Goal: Task Accomplishment & Management: Use online tool/utility

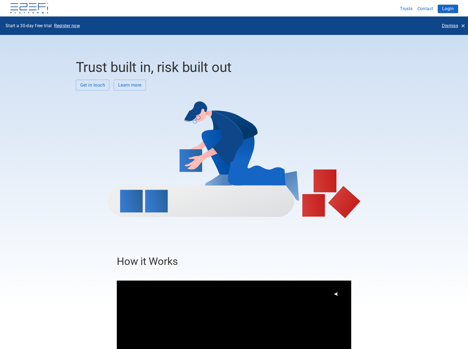
click at [451, 24] on p "Dismiss" at bounding box center [450, 26] width 16 height 6
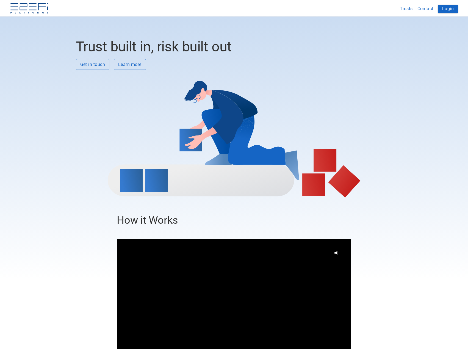
click at [452, 7] on button "Login" at bounding box center [448, 9] width 20 height 8
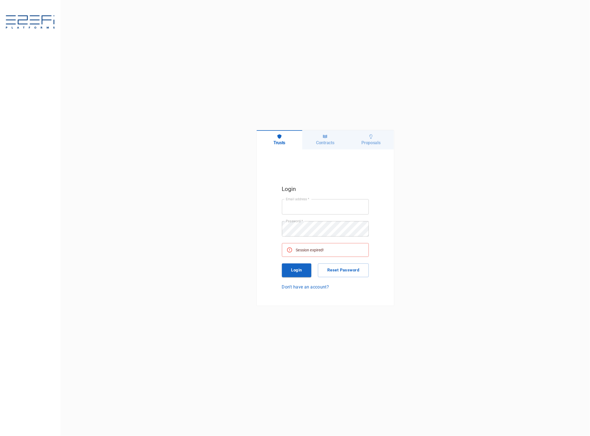
type input "jkennedy@boxandco.com.au"
click at [302, 268] on button "Login" at bounding box center [297, 270] width 30 height 14
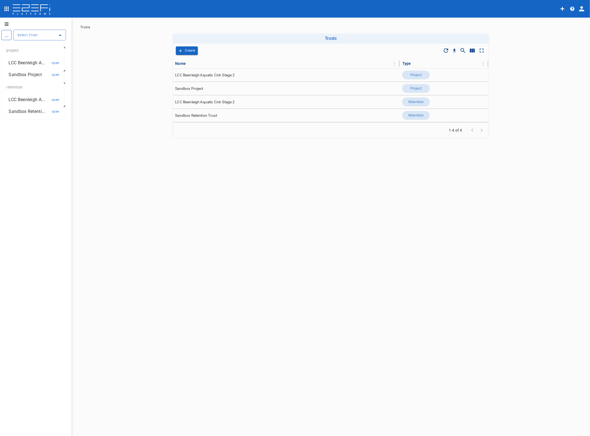
click at [29, 34] on input "text" at bounding box center [35, 35] width 39 height 6
click at [34, 61] on p "LCC Beenleigh A..." at bounding box center [27, 63] width 36 height 6
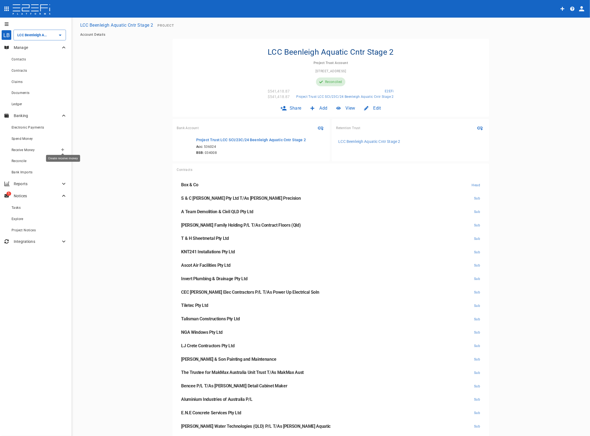
click at [62, 150] on icon "Create receive money" at bounding box center [62, 149] width 3 height 3
click at [88, 159] on span "Principal Progress Payment" at bounding box center [89, 159] width 52 height 6
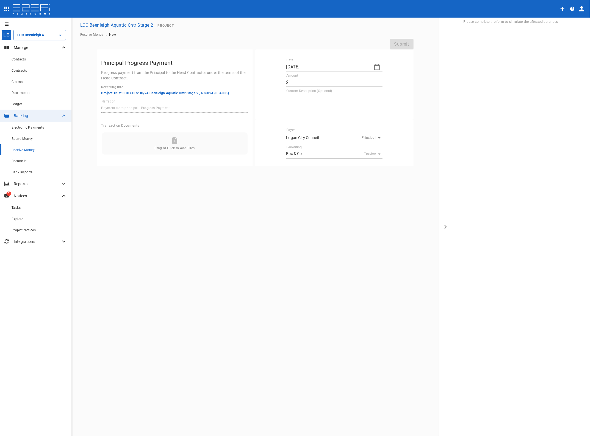
click at [376, 67] on icon "button" at bounding box center [377, 67] width 7 height 7
click at [314, 96] on button "3" at bounding box center [314, 97] width 11 height 11
type input "03/09/2025"
click at [297, 82] on input "Amount" at bounding box center [336, 82] width 91 height 9
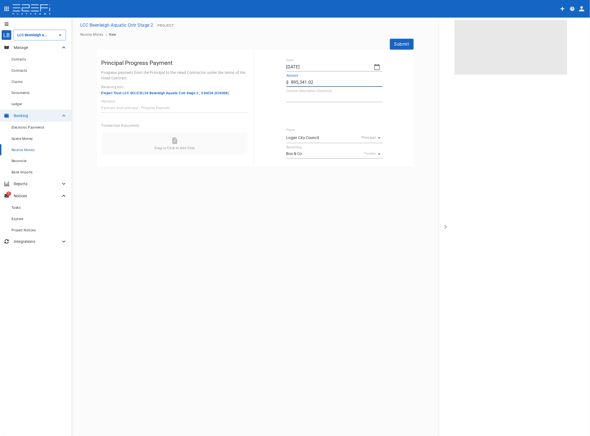
type input "895,341.02"
click at [323, 221] on div "LB LCC Beenleigh Aquatic Cntr Stage 2 ​ Manage Contacts Contracts Claims Docume…" at bounding box center [295, 227] width 590 height 419
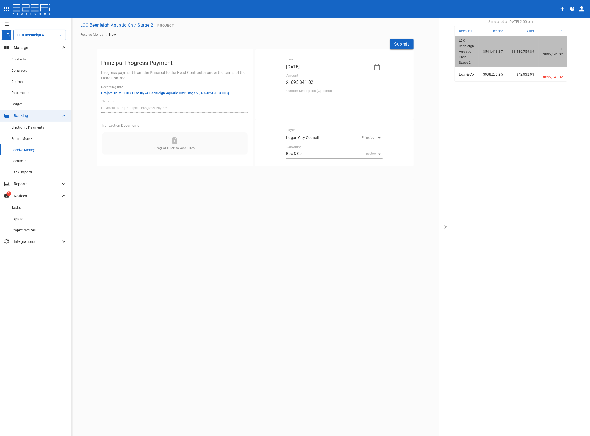
click at [402, 43] on button "Submit" at bounding box center [402, 44] width 24 height 11
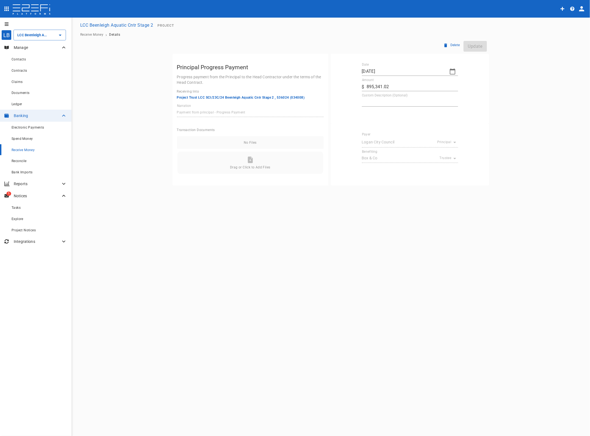
click at [17, 160] on span "Reconcile" at bounding box center [19, 161] width 15 height 4
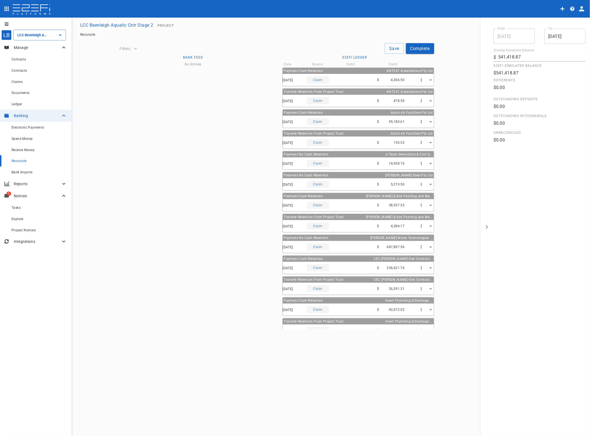
click at [18, 171] on span "Bank Imports" at bounding box center [22, 172] width 21 height 4
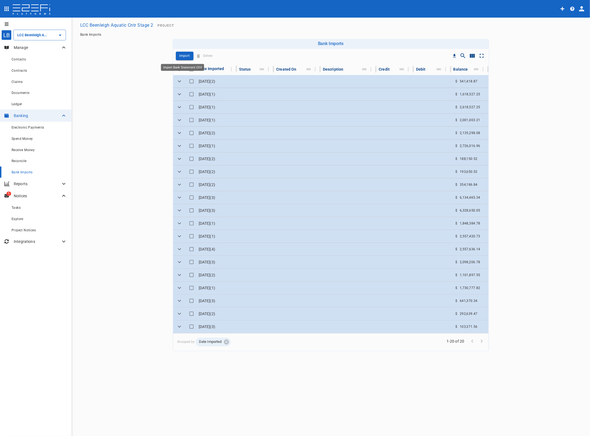
click at [183, 56] on p "Import" at bounding box center [184, 56] width 10 height 6
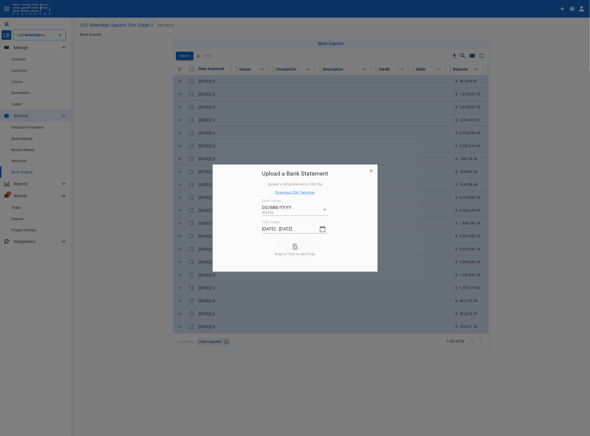
click at [322, 229] on icon "button" at bounding box center [322, 229] width 7 height 7
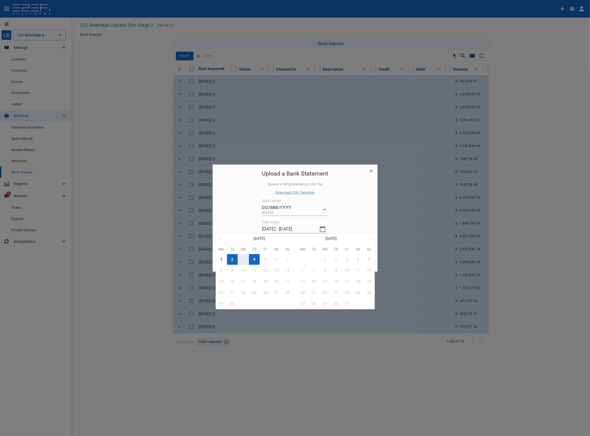
click at [245, 260] on button "3" at bounding box center [243, 259] width 11 height 11
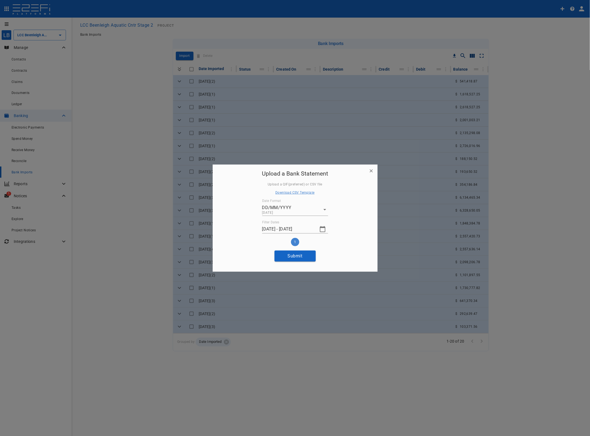
click at [301, 257] on button "Submit" at bounding box center [294, 256] width 41 height 11
type input "04/09/2025 - 04/09/2025"
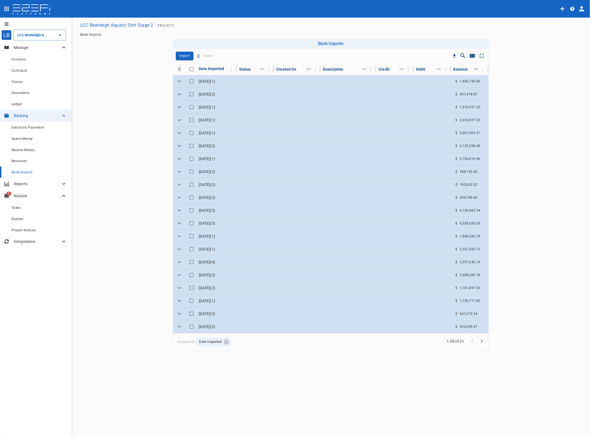
click at [176, 80] on icon "Expand" at bounding box center [179, 81] width 7 height 7
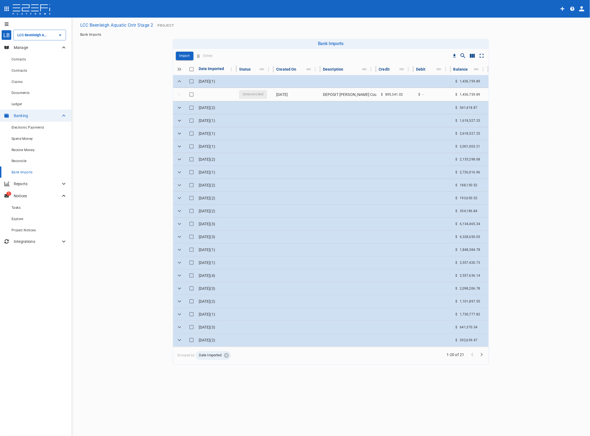
click at [21, 161] on span "Reconcile" at bounding box center [19, 161] width 15 height 4
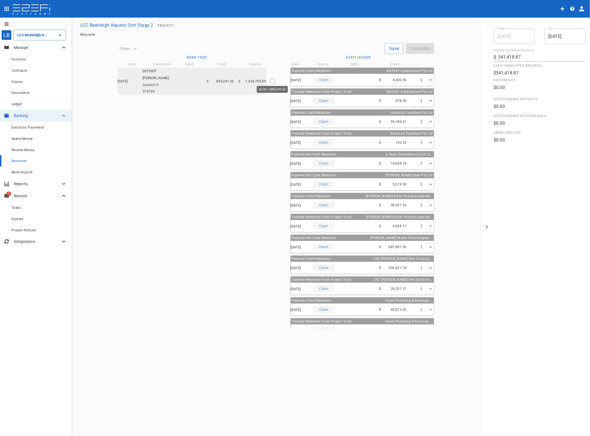
click at [270, 79] on circle "$0.00 / $895,341.02" at bounding box center [272, 81] width 5 height 5
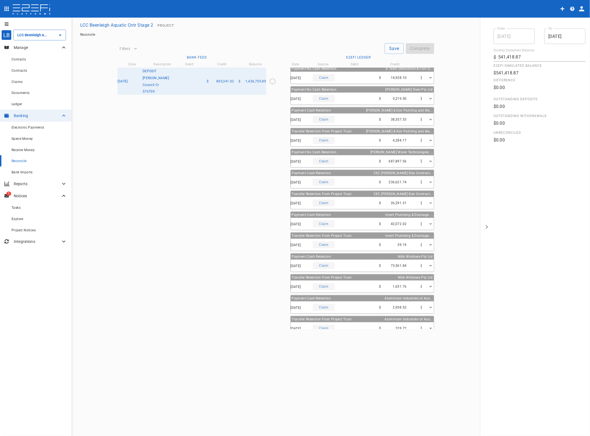
scroll to position [156, 0]
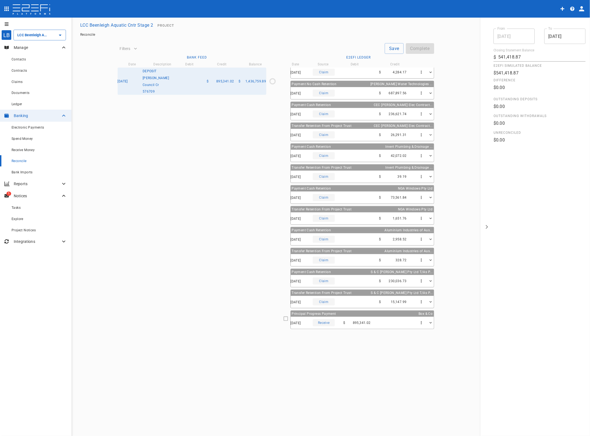
click at [286, 319] on icon at bounding box center [285, 318] width 5 height 5
type input "03/09/2025"
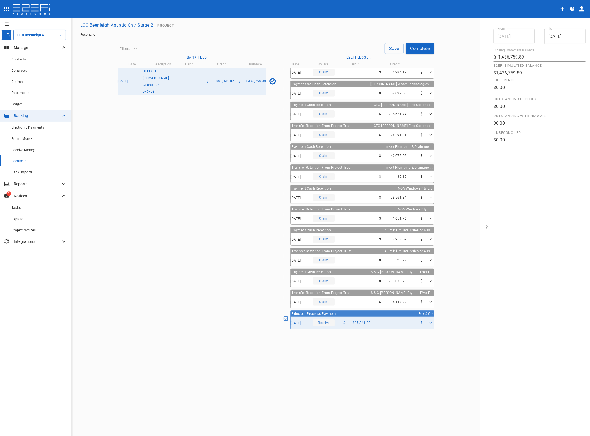
click at [395, 48] on button "Save" at bounding box center [394, 48] width 19 height 11
click at [417, 47] on button "Complete" at bounding box center [420, 48] width 28 height 11
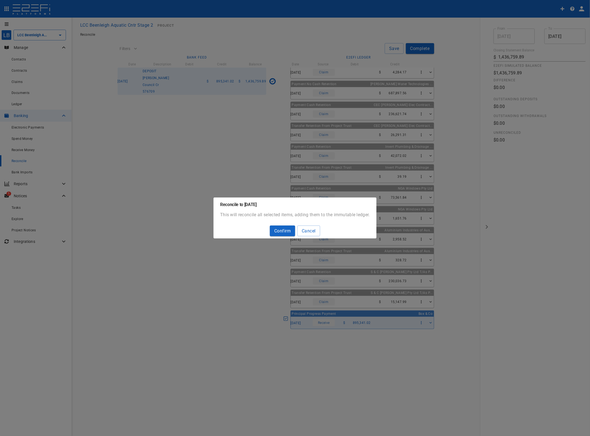
click at [284, 229] on button "Confirm" at bounding box center [282, 231] width 25 height 11
type input "541,418.87"
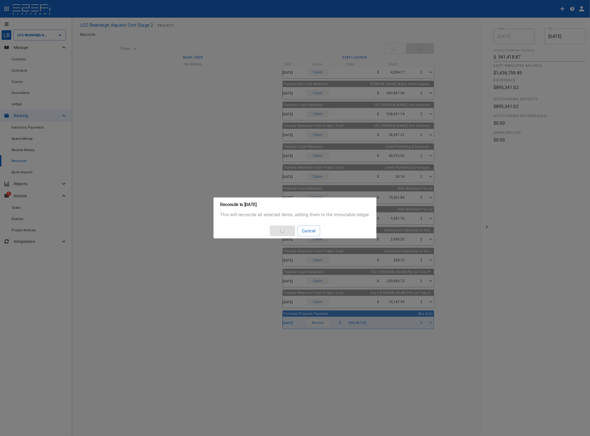
type input "04/09/2025"
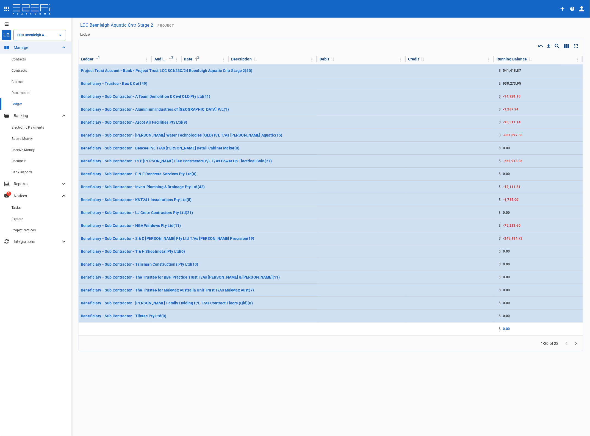
click at [18, 157] on div "Reconcile" at bounding box center [39, 160] width 55 height 7
